Goal: Transaction & Acquisition: Purchase product/service

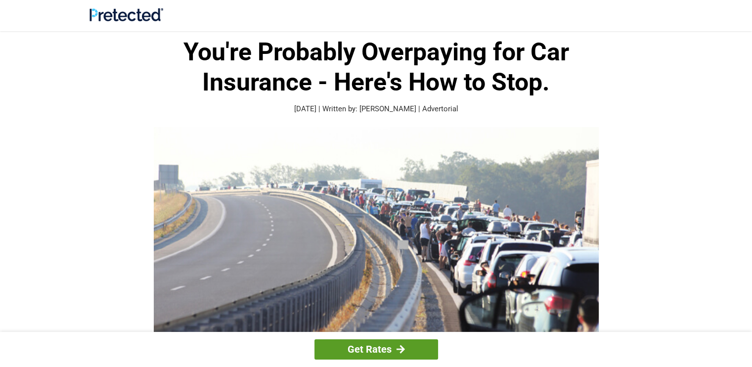
click at [386, 359] on link "Get Rates" at bounding box center [376, 349] width 124 height 20
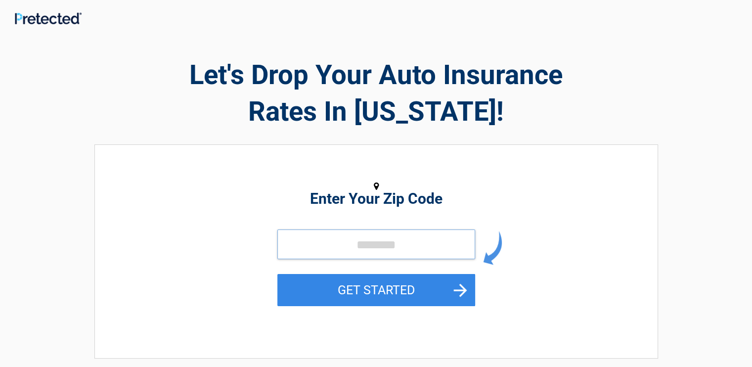
click at [388, 238] on input "tel" at bounding box center [376, 244] width 198 height 30
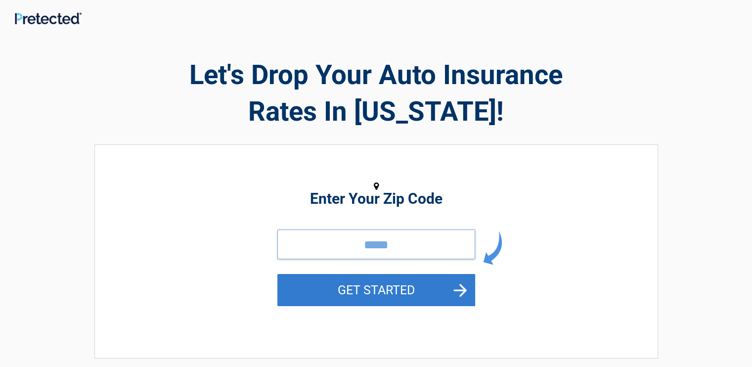
type input "*****"
click at [392, 292] on button "GET STARTED" at bounding box center [376, 290] width 198 height 32
